Goal: Transaction & Acquisition: Purchase product/service

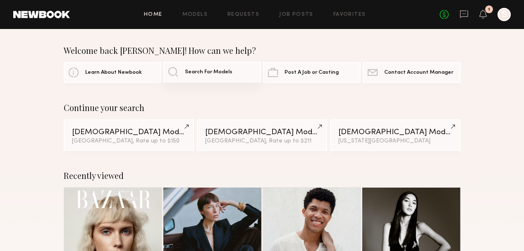
click at [194, 74] on span "Search For Models" at bounding box center [209, 72] width 48 height 5
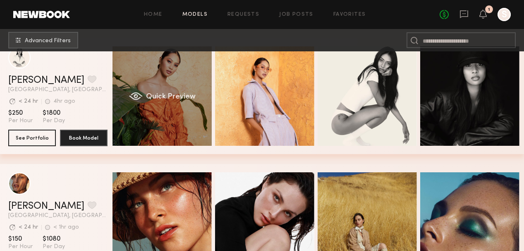
scroll to position [0, 1]
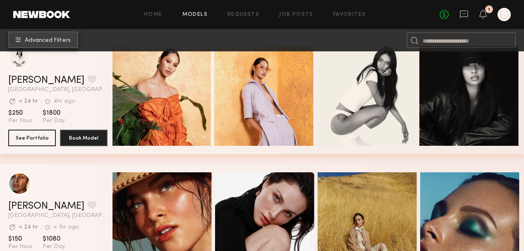
click at [70, 41] on span "Advanced Filters" at bounding box center [48, 41] width 46 height 6
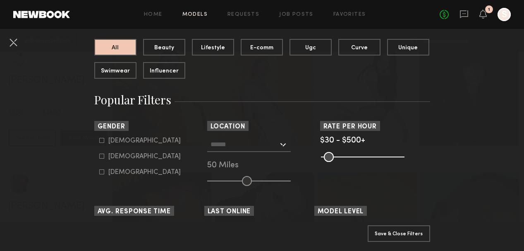
scroll to position [180, 0]
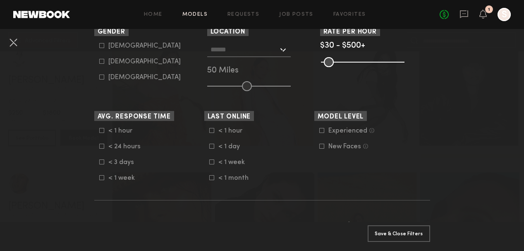
click at [101, 46] on icon at bounding box center [101, 45] width 5 height 5
type input "*"
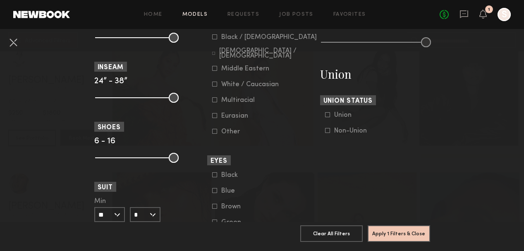
scroll to position [491, 0]
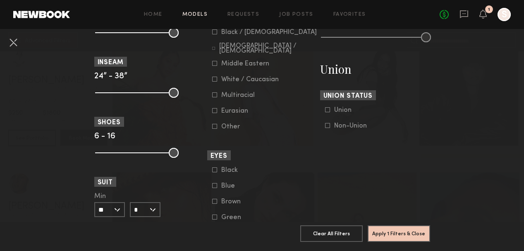
click at [215, 78] on icon at bounding box center [214, 79] width 5 height 5
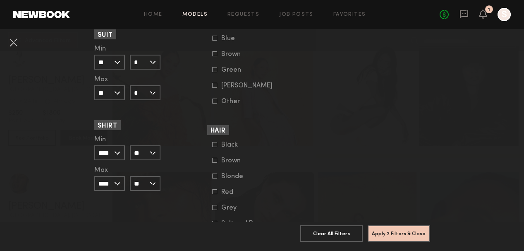
scroll to position [639, 0]
click at [214, 178] on div at bounding box center [214, 175] width 5 height 5
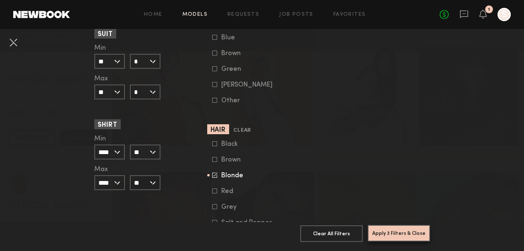
click at [403, 235] on button "Apply 3 Filters & Close" at bounding box center [399, 233] width 62 height 17
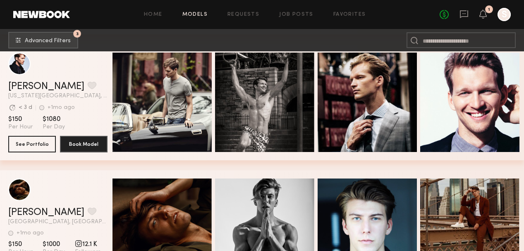
scroll to position [4172, 0]
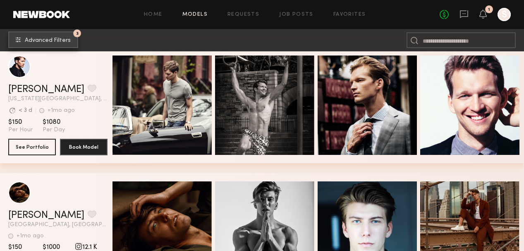
click at [63, 38] on span "Advanced Filters" at bounding box center [48, 41] width 46 height 6
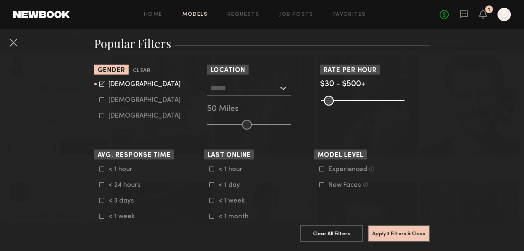
scroll to position [141, 0]
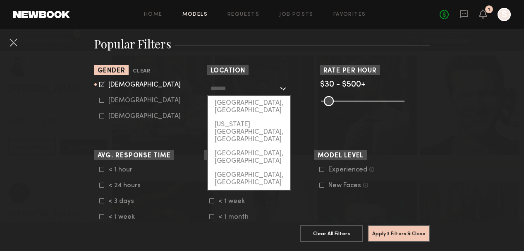
click at [227, 92] on input "text" at bounding box center [245, 88] width 68 height 14
click at [260, 108] on div "[GEOGRAPHIC_DATA], [GEOGRAPHIC_DATA]" at bounding box center [249, 107] width 82 height 22
type input "**********"
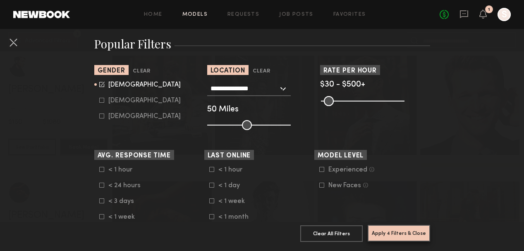
click at [390, 237] on button "Apply 4 Filters & Close" at bounding box center [399, 233] width 62 height 17
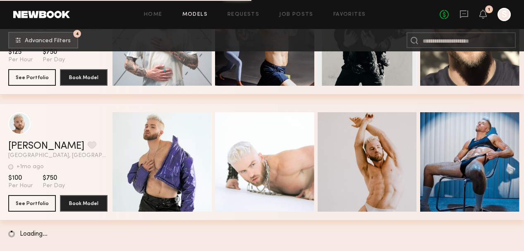
scroll to position [4493, 0]
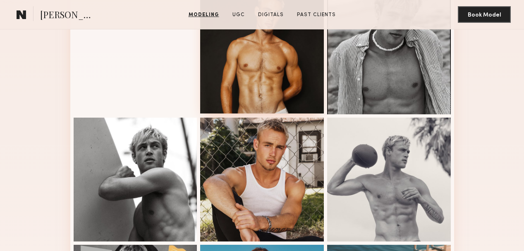
scroll to position [367, 0]
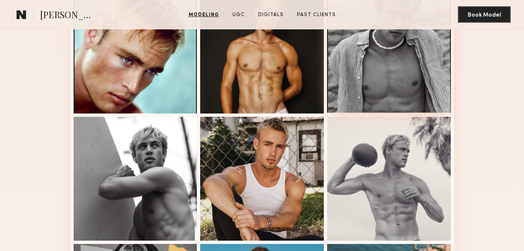
click at [420, 77] on div at bounding box center [389, 51] width 124 height 124
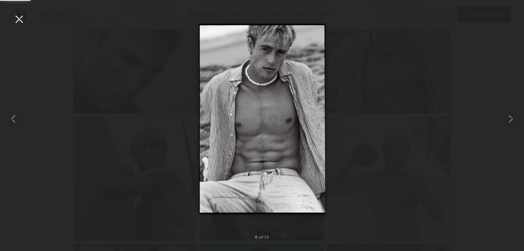
click at [465, 73] on div at bounding box center [262, 118] width 524 height 211
click at [17, 17] on div at bounding box center [18, 18] width 13 height 13
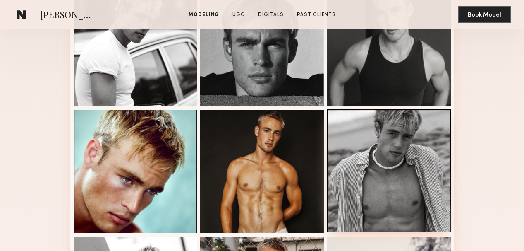
scroll to position [249, 0]
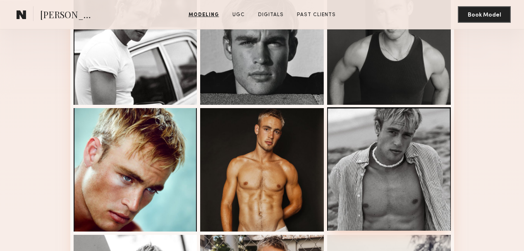
click at [395, 156] on div at bounding box center [389, 169] width 124 height 124
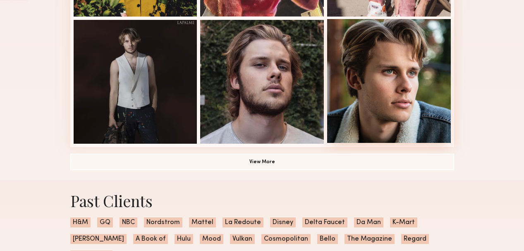
scroll to position [437, 0]
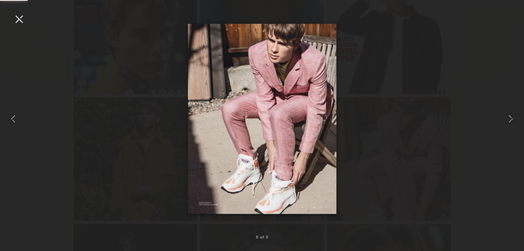
scroll to position [145, 0]
click at [508, 122] on common-icon at bounding box center [510, 118] width 13 height 13
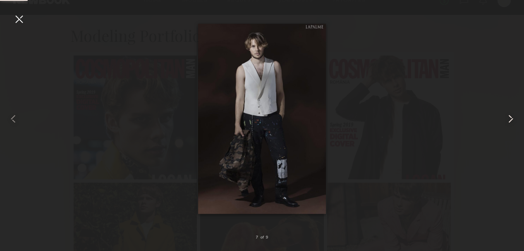
click at [508, 122] on common-icon at bounding box center [510, 118] width 13 height 13
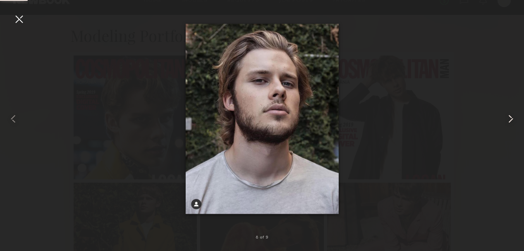
click at [508, 122] on common-icon at bounding box center [510, 118] width 13 height 13
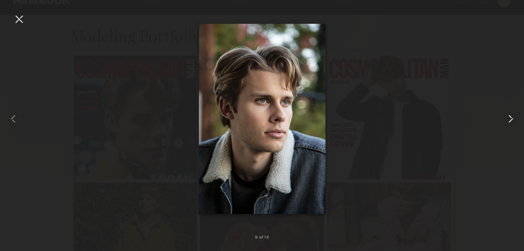
click at [508, 122] on common-icon at bounding box center [510, 118] width 13 height 13
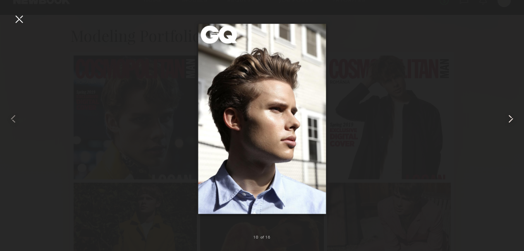
click at [508, 122] on common-icon at bounding box center [510, 118] width 13 height 13
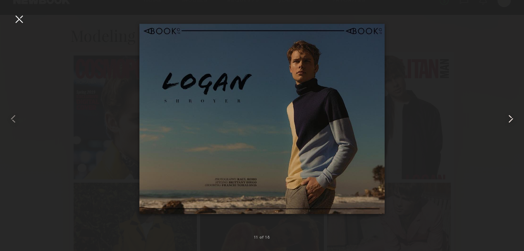
click at [508, 122] on common-icon at bounding box center [510, 118] width 13 height 13
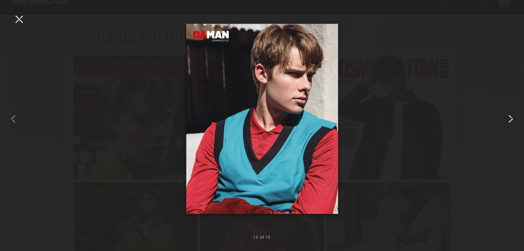
click at [508, 122] on common-icon at bounding box center [510, 118] width 13 height 13
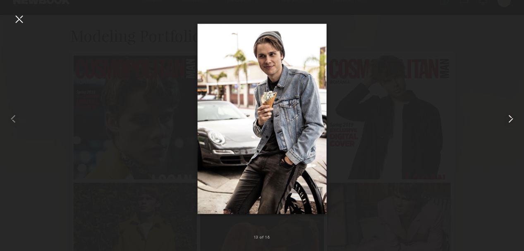
click at [508, 122] on common-icon at bounding box center [510, 118] width 13 height 13
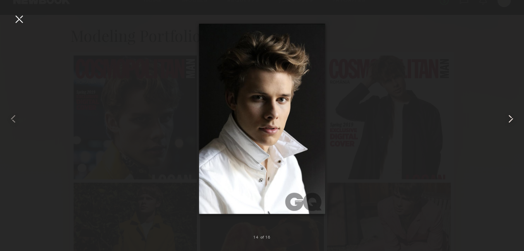
click at [508, 122] on common-icon at bounding box center [510, 118] width 13 height 13
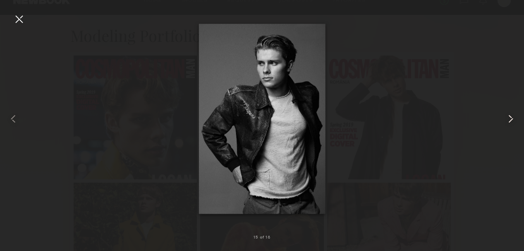
click at [508, 122] on common-icon at bounding box center [510, 118] width 13 height 13
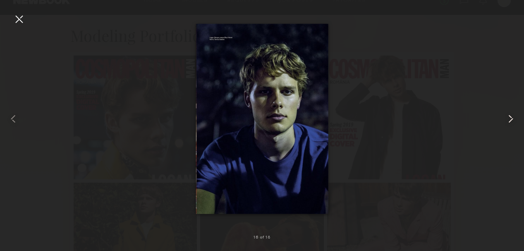
click at [508, 122] on common-icon at bounding box center [510, 118] width 13 height 13
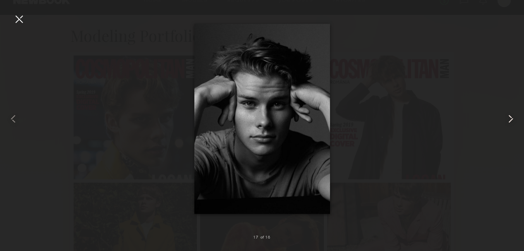
click at [508, 122] on common-icon at bounding box center [510, 118] width 13 height 13
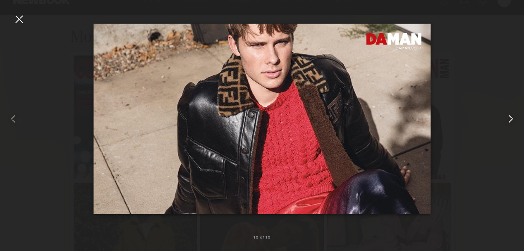
click at [508, 122] on common-icon at bounding box center [510, 118] width 13 height 13
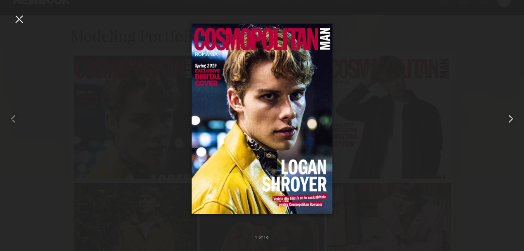
click at [508, 122] on common-icon at bounding box center [510, 118] width 13 height 13
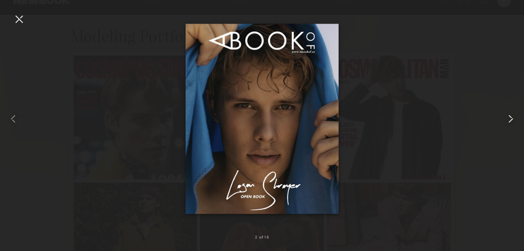
click at [508, 122] on common-icon at bounding box center [510, 118] width 13 height 13
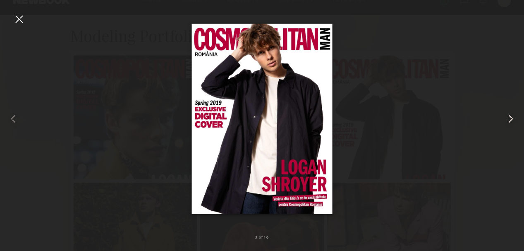
click at [508, 122] on common-icon at bounding box center [510, 118] width 13 height 13
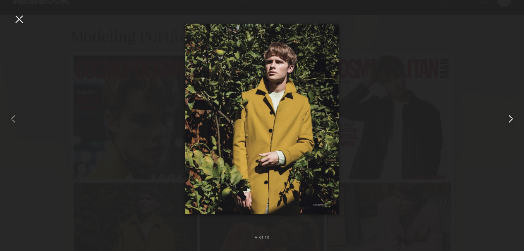
click at [508, 122] on common-icon at bounding box center [510, 118] width 13 height 13
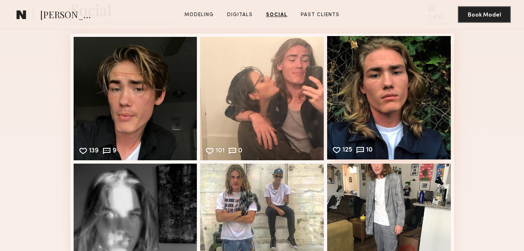
scroll to position [811, 0]
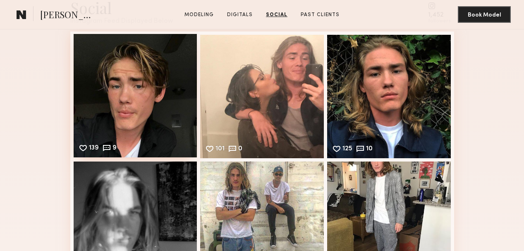
click at [171, 70] on div "139 9 Likes & comments displayed to show model’s engagement" at bounding box center [136, 96] width 124 height 124
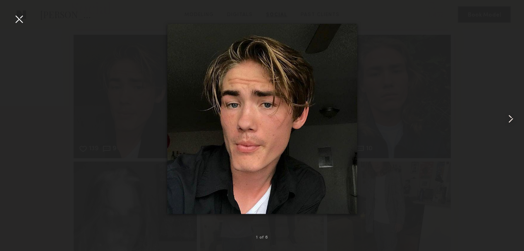
click at [509, 125] on div at bounding box center [513, 118] width 21 height 211
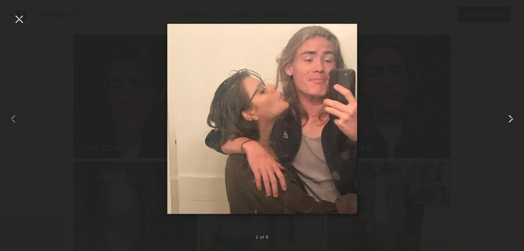
click at [509, 125] on div at bounding box center [513, 118] width 21 height 211
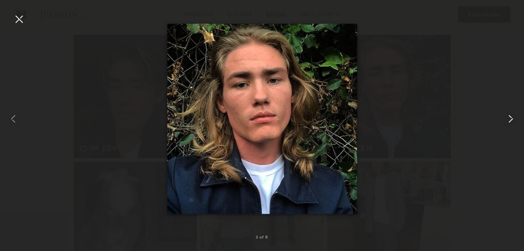
click at [509, 125] on div at bounding box center [513, 118] width 21 height 211
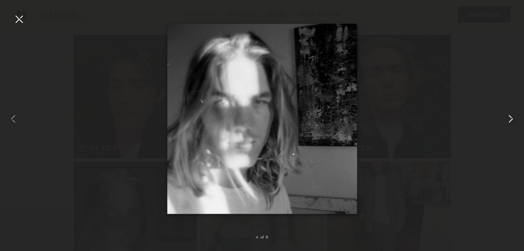
click at [509, 125] on div at bounding box center [513, 118] width 21 height 211
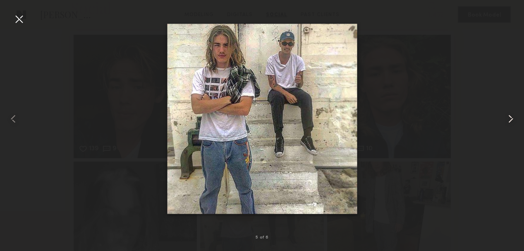
click at [509, 125] on div at bounding box center [513, 118] width 21 height 211
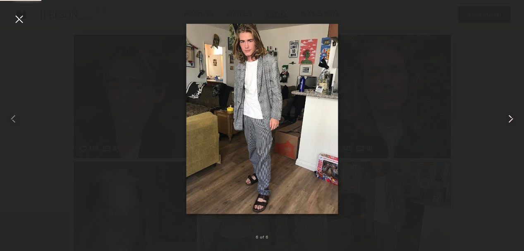
click at [509, 125] on div at bounding box center [513, 118] width 21 height 211
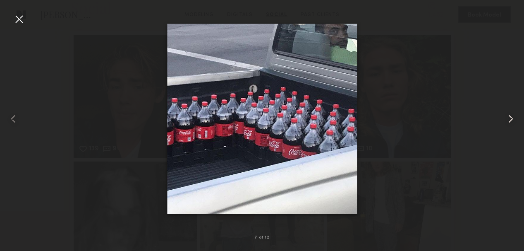
click at [509, 125] on div at bounding box center [513, 118] width 21 height 211
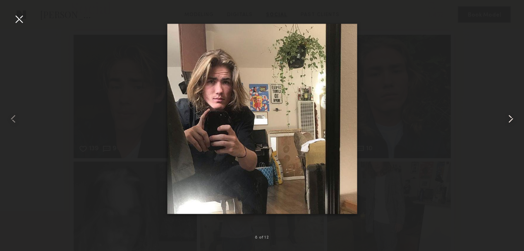
click at [509, 125] on div at bounding box center [513, 118] width 21 height 211
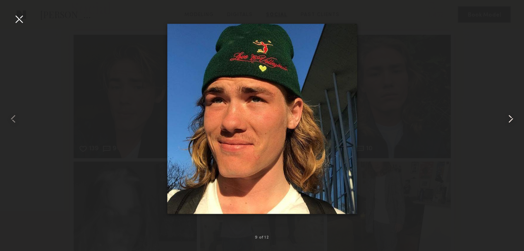
click at [509, 125] on div at bounding box center [513, 118] width 21 height 211
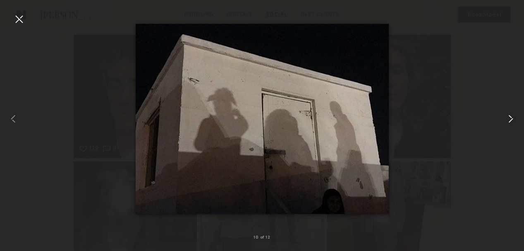
click at [509, 125] on div at bounding box center [513, 118] width 21 height 211
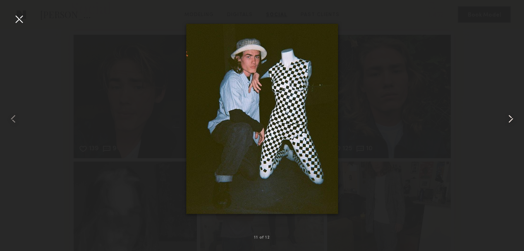
click at [512, 117] on common-icon at bounding box center [510, 118] width 13 height 13
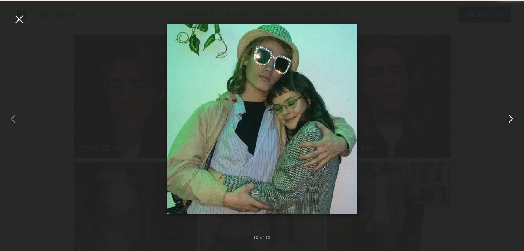
click at [512, 117] on common-icon at bounding box center [510, 118] width 13 height 13
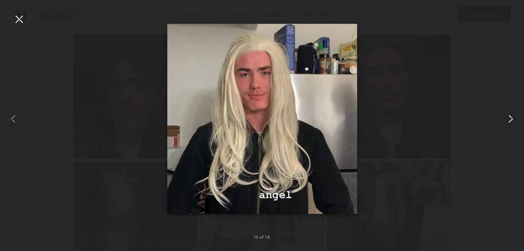
click at [512, 117] on common-icon at bounding box center [510, 118] width 13 height 13
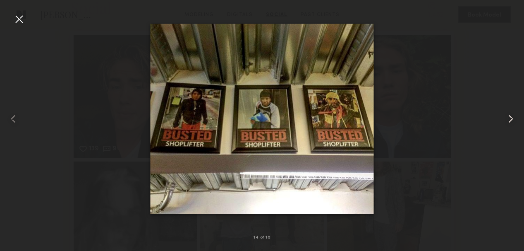
click at [512, 117] on common-icon at bounding box center [510, 118] width 13 height 13
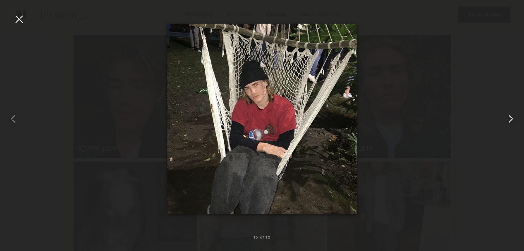
click at [512, 117] on common-icon at bounding box center [510, 118] width 13 height 13
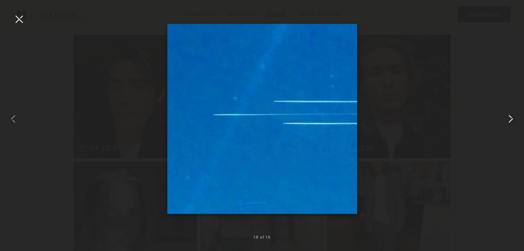
click at [512, 117] on common-icon at bounding box center [510, 118] width 13 height 13
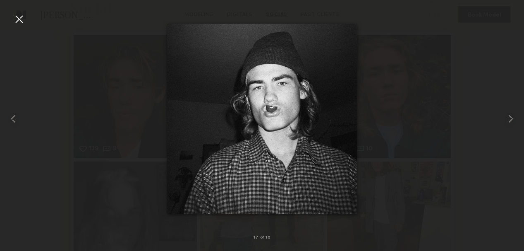
click at [20, 21] on div at bounding box center [18, 18] width 13 height 13
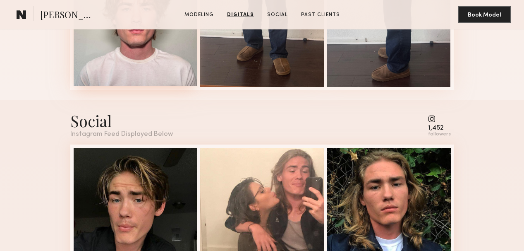
scroll to position [699, 0]
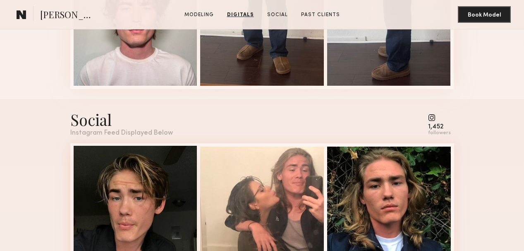
click at [124, 158] on div "139 9 Likes & comments displayed to show model’s engagement" at bounding box center [136, 208] width 124 height 124
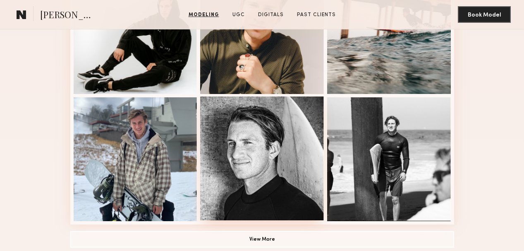
scroll to position [514, 0]
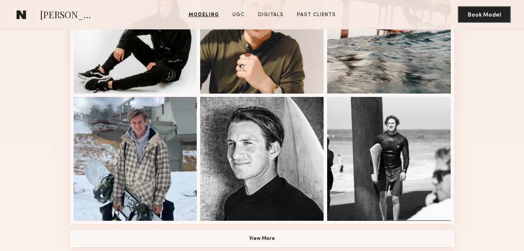
click at [267, 237] on button "View More" at bounding box center [262, 238] width 384 height 17
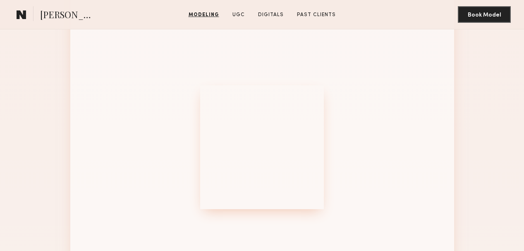
scroll to position [711, 0]
